Goal: Find specific page/section: Find specific page/section

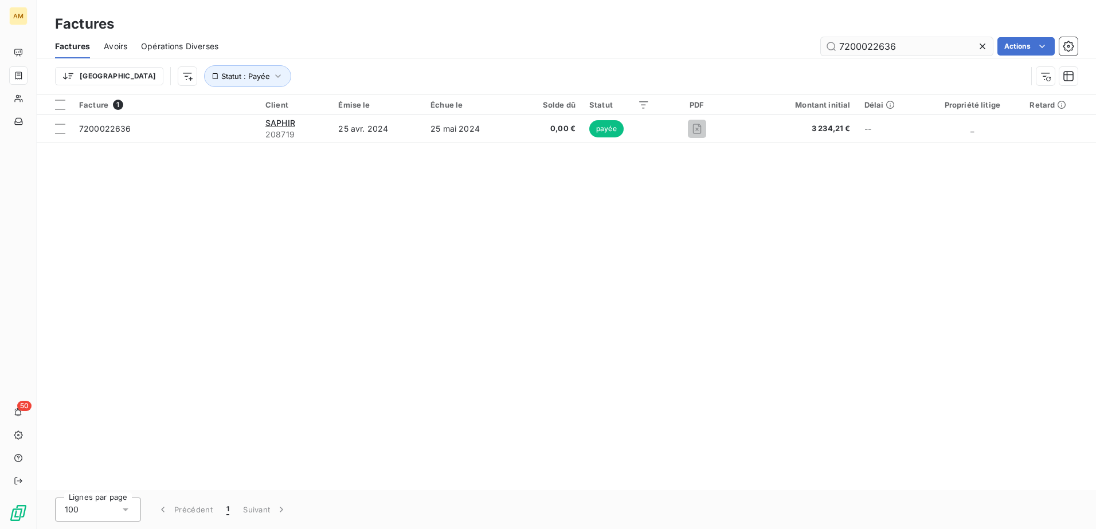
click at [982, 49] on icon at bounding box center [981, 46] width 11 height 11
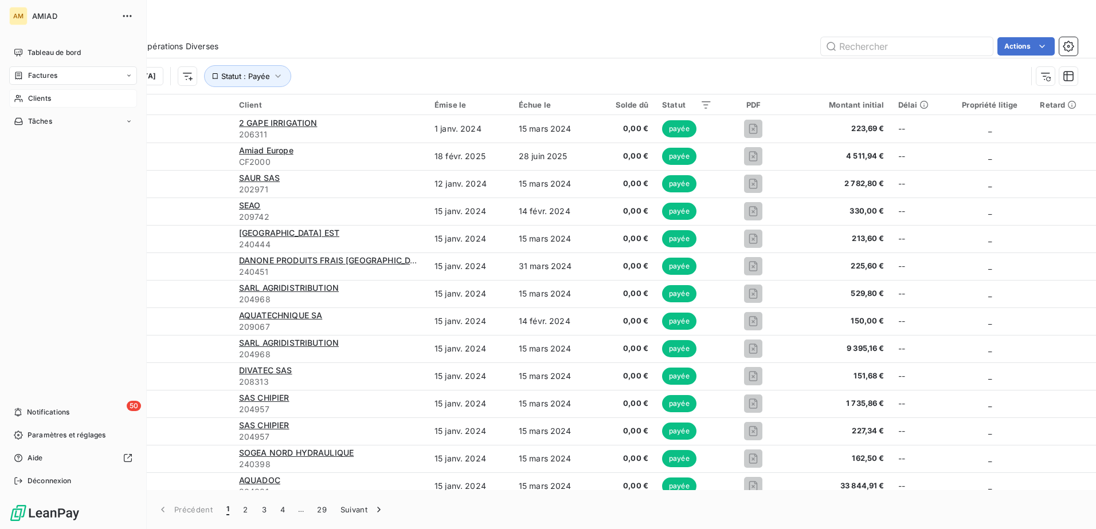
click at [13, 92] on div "Clients" at bounding box center [73, 98] width 128 height 18
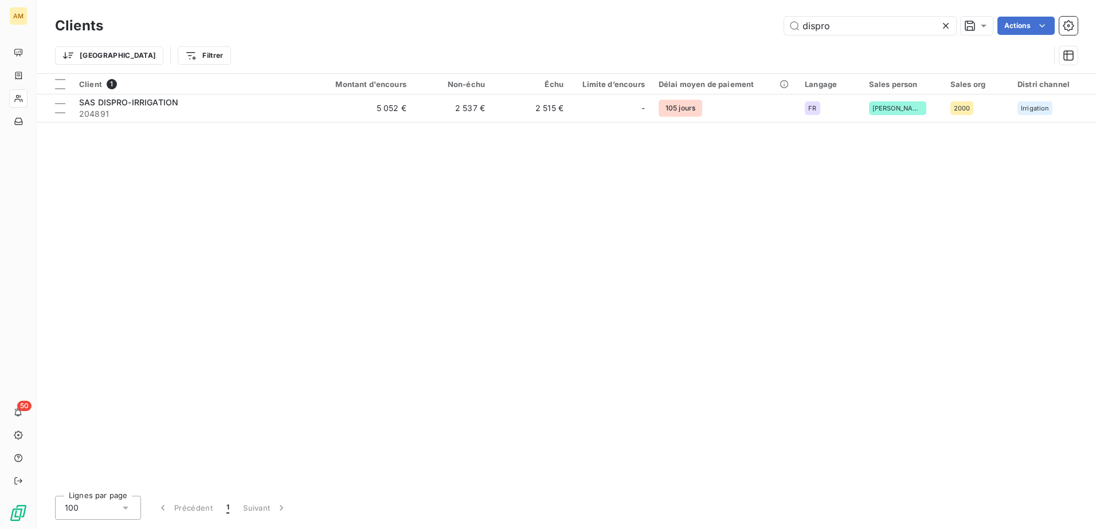
click at [942, 27] on icon at bounding box center [945, 25] width 11 height 11
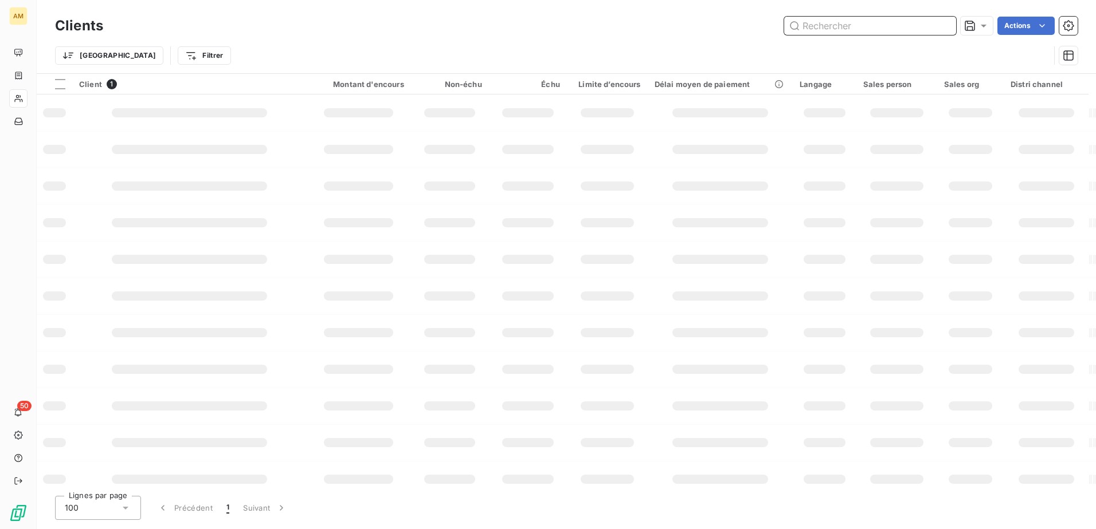
click at [877, 27] on input "text" at bounding box center [870, 26] width 172 height 18
type input "bwt"
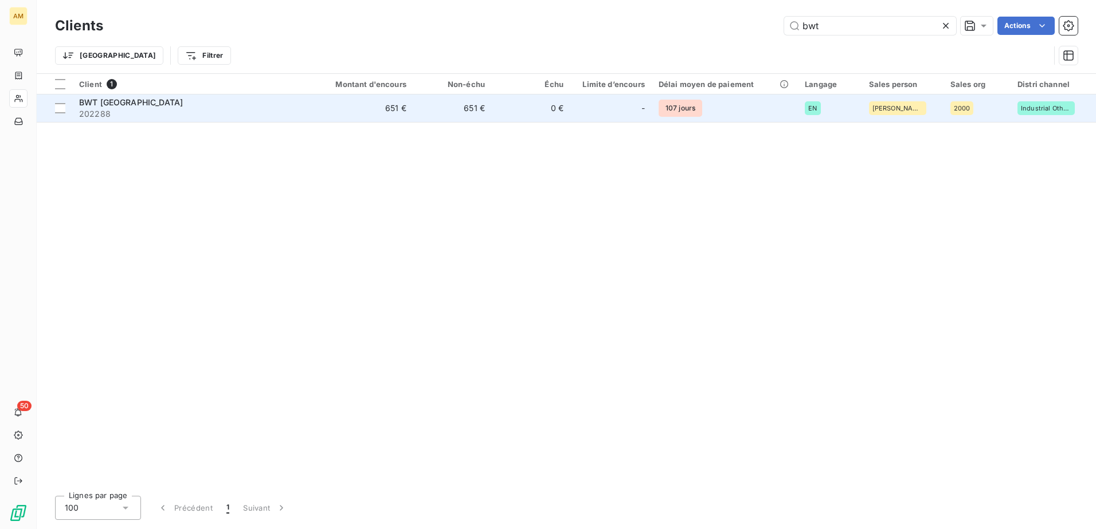
click at [245, 105] on div "BWT [GEOGRAPHIC_DATA]" at bounding box center [190, 102] width 222 height 11
